Goal: Check status: Check status

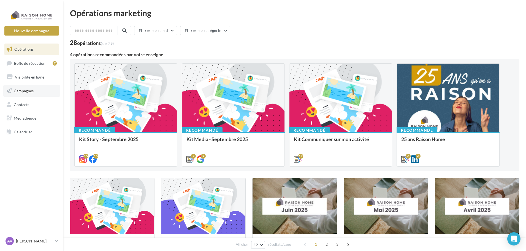
click at [33, 86] on link "Campagnes" at bounding box center [31, 91] width 57 height 12
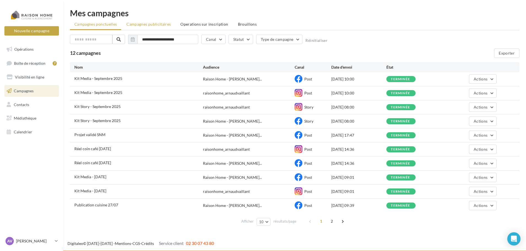
click at [168, 23] on span "Campagnes publicitaires" at bounding box center [148, 24] width 44 height 5
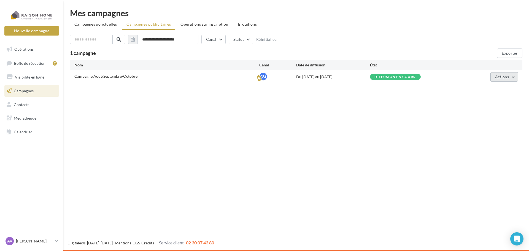
click at [500, 75] on span "Actions" at bounding box center [502, 76] width 14 height 5
click at [510, 107] on button "Voir les résultats" at bounding box center [490, 104] width 55 height 14
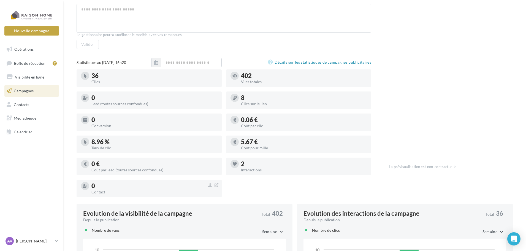
scroll to position [85, 0]
drag, startPoint x: 244, startPoint y: 163, endPoint x: 241, endPoint y: 163, distance: 3.0
click at [241, 163] on div "2" at bounding box center [304, 165] width 126 height 6
click at [276, 169] on div "Interactions" at bounding box center [304, 171] width 126 height 4
click at [242, 167] on div "2" at bounding box center [304, 165] width 126 height 6
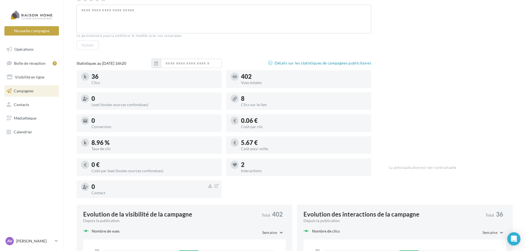
click at [242, 165] on div "2" at bounding box center [304, 165] width 126 height 6
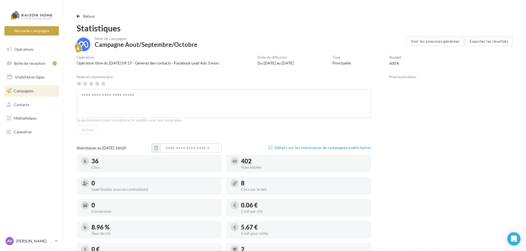
scroll to position [0, 0]
click at [295, 149] on link "Détails sur les statistiques de campagnes publicitaires" at bounding box center [319, 148] width 103 height 7
